Goal: Task Accomplishment & Management: Use online tool/utility

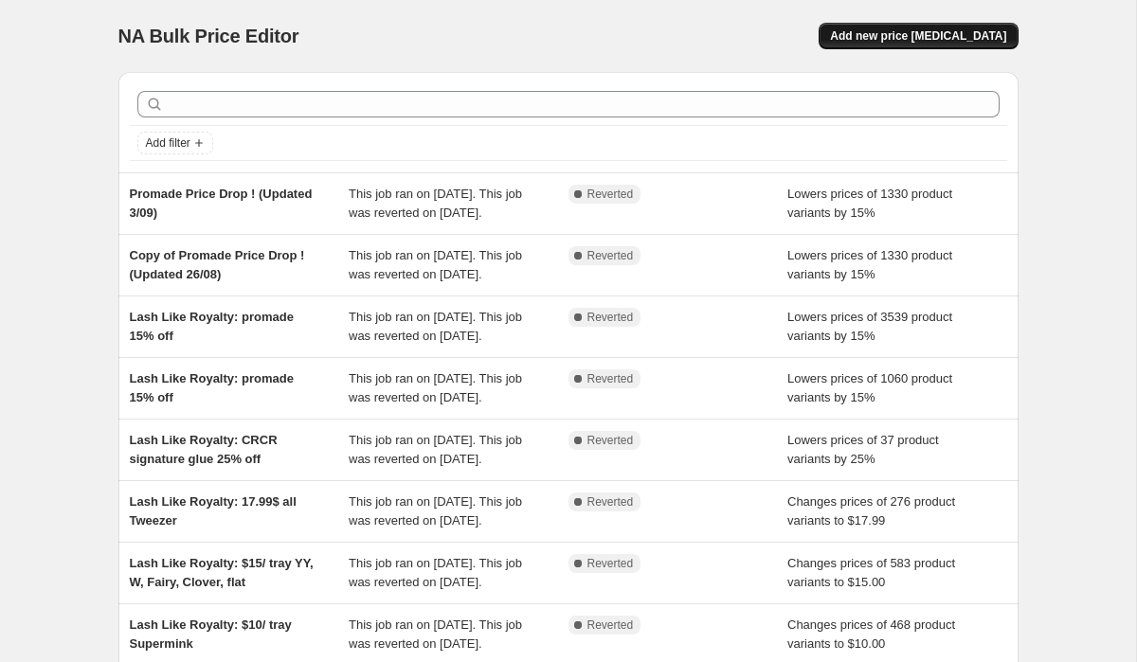
click at [934, 29] on span "Add new price change job" at bounding box center [918, 35] width 176 height 15
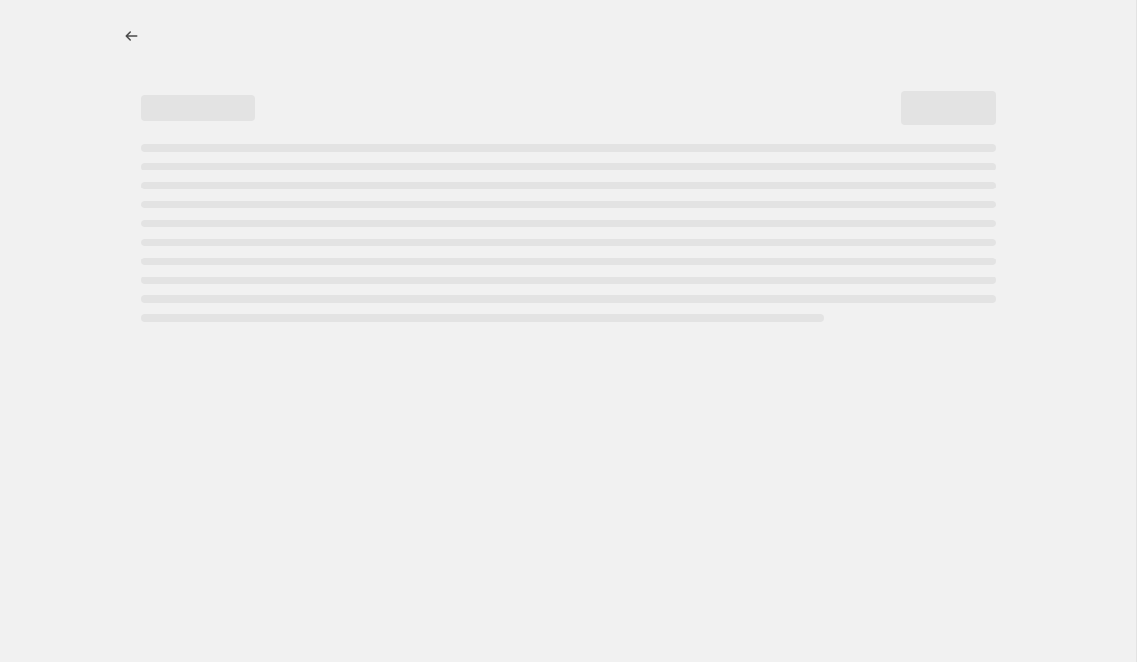
select select "percentage"
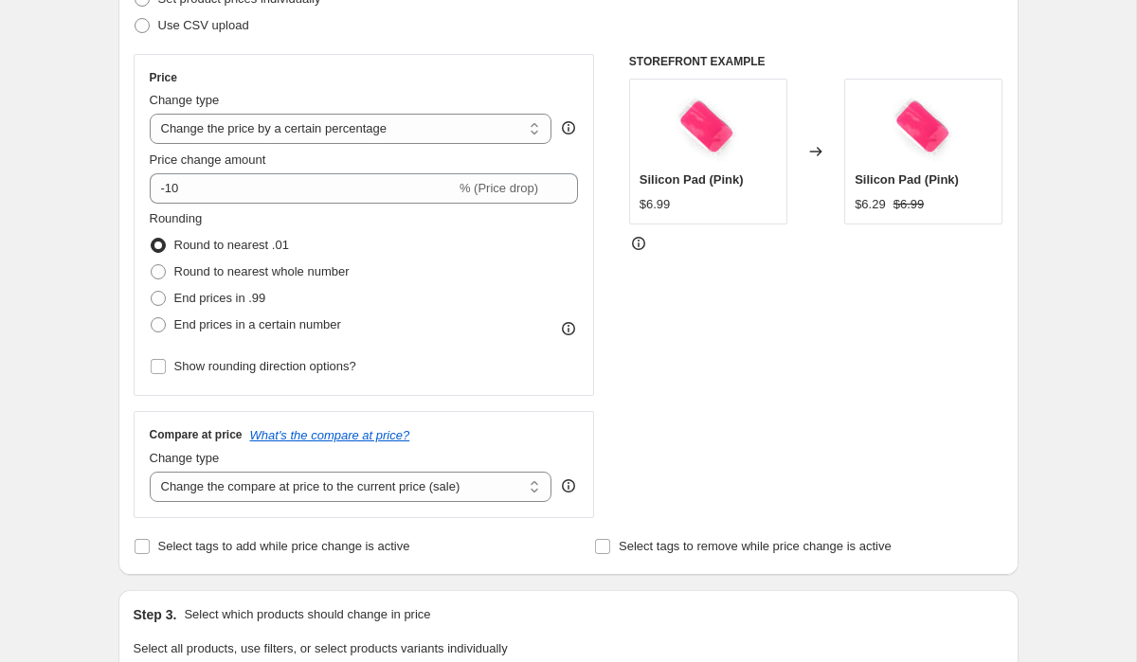
scroll to position [223, 0]
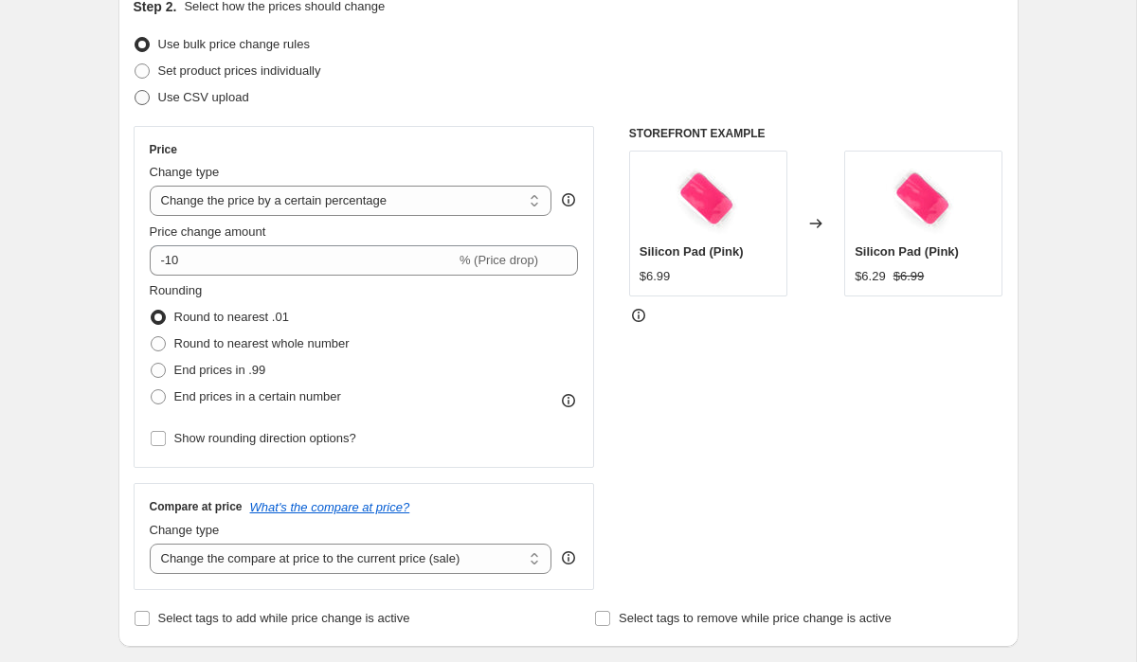
click at [195, 94] on span "Use CSV upload" at bounding box center [203, 97] width 91 height 14
click at [135, 91] on input "Use CSV upload" at bounding box center [134, 90] width 1 height 1
radio input "true"
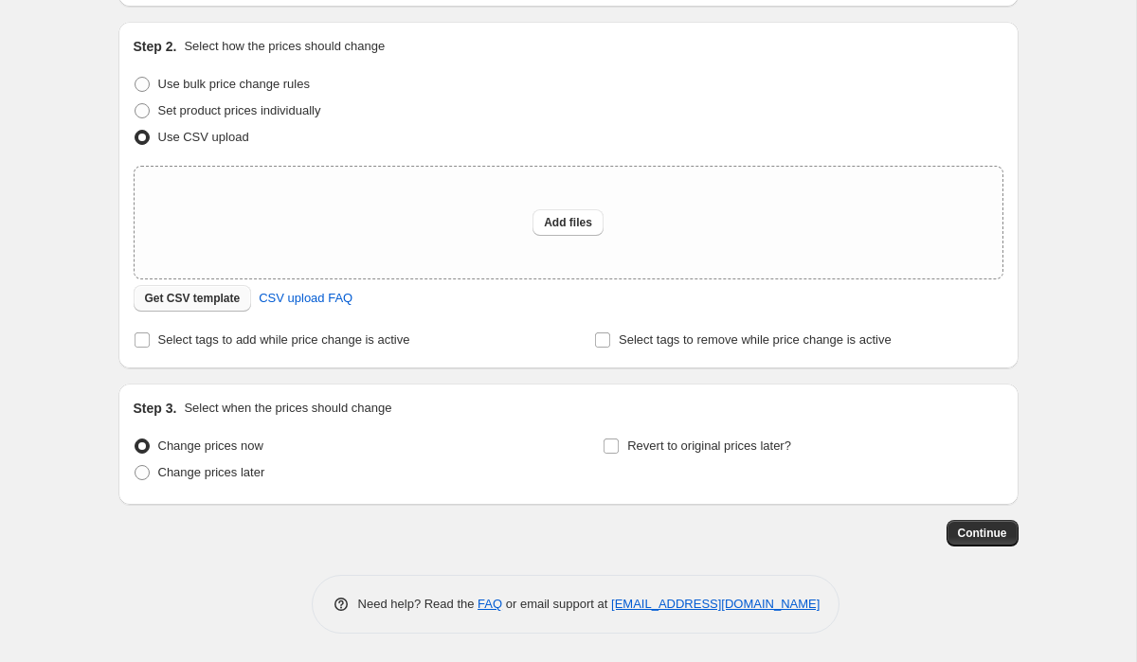
click at [219, 296] on span "Get CSV template" at bounding box center [193, 298] width 96 height 15
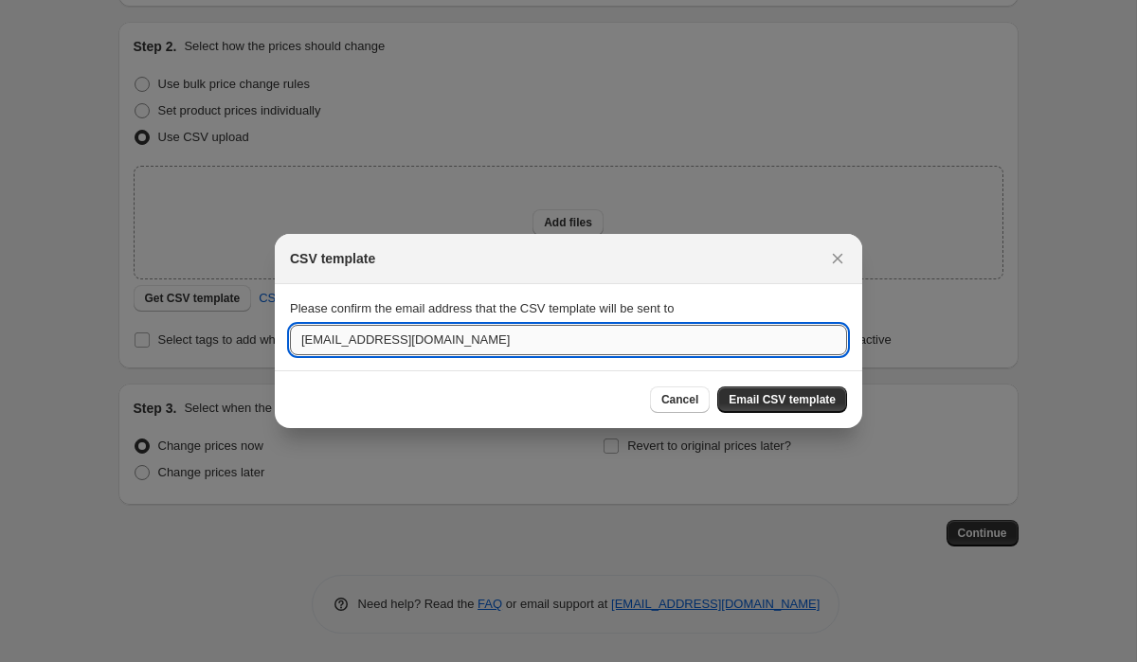
click at [333, 335] on input "support@ll-ba.com" at bounding box center [568, 340] width 557 height 30
type input "trinh.nguyen@ll-ba.com"
click at [754, 398] on span "Email CSV template" at bounding box center [781, 399] width 107 height 15
